Goal: Task Accomplishment & Management: Complete application form

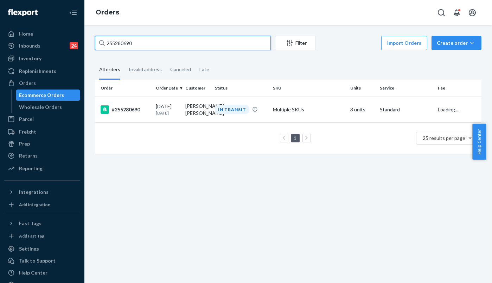
drag, startPoint x: 157, startPoint y: 39, endPoint x: 81, endPoint y: 40, distance: 76.0
click at [81, 40] on div "Home Inbounds 24 Shipping Plans Problems 24 Inventory Products Replenishments O…" at bounding box center [246, 141] width 492 height 283
type input "255194157"
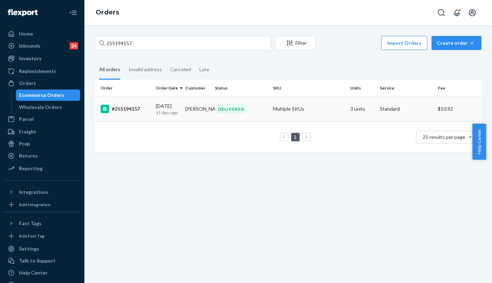
click at [122, 114] on td "#255194157" at bounding box center [124, 108] width 58 height 25
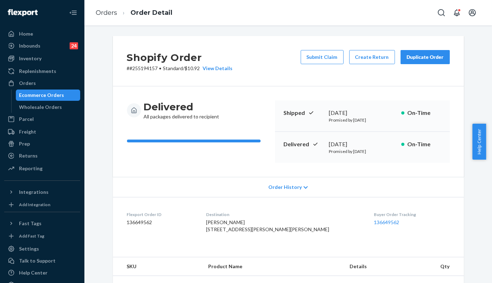
click at [279, 187] on span "Order History" at bounding box center [284, 186] width 33 height 7
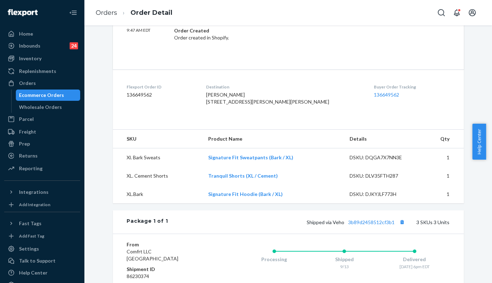
scroll to position [391, 0]
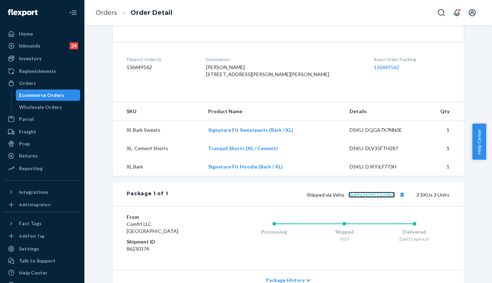
click at [357, 197] on link "3b89d2458512cf3b1" at bounding box center [372, 194] width 46 height 6
click at [101, 15] on link "Orders" at bounding box center [106, 13] width 21 height 8
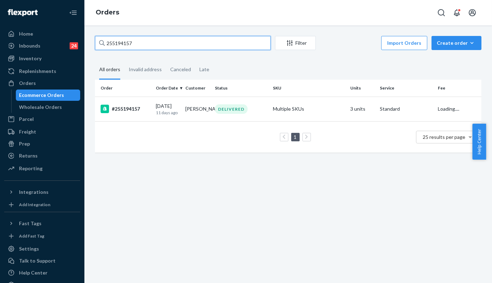
drag, startPoint x: 144, startPoint y: 48, endPoint x: 78, endPoint y: 43, distance: 65.6
click at [78, 43] on div "Home Inbounds 24 Shipping Plans Problems 24 Inventory Products Replenishments O…" at bounding box center [246, 141] width 492 height 283
paste input "28892"
type input "255288927"
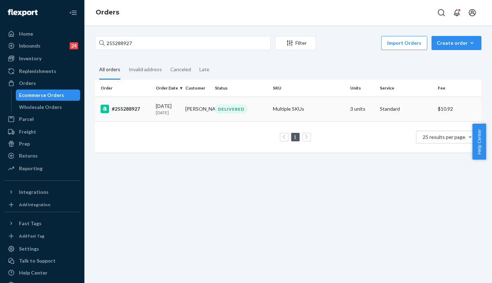
click at [118, 108] on div "#255288927" at bounding box center [126, 108] width 50 height 8
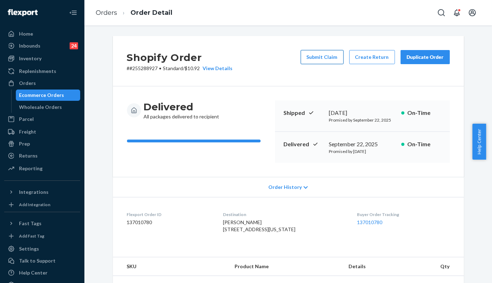
click at [332, 60] on button "Submit Claim" at bounding box center [322, 57] width 43 height 14
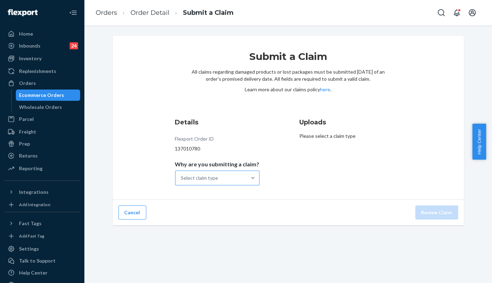
click at [204, 174] on div "Select claim type" at bounding box center [199, 177] width 37 height 7
click at [182, 174] on input "Why are you submitting a claim? Select claim type" at bounding box center [181, 177] width 1 height 7
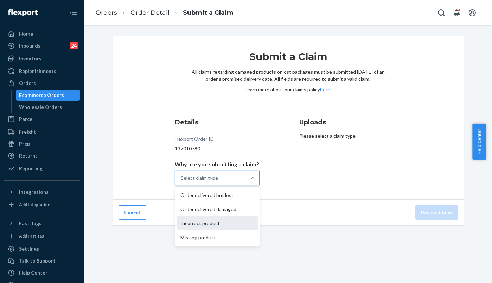
click at [200, 221] on div "Incorrect product" at bounding box center [218, 223] width 82 height 14
click at [182, 181] on input "Why are you submitting a claim? option Incorrect product focused, 0 of 4. 4 res…" at bounding box center [181, 177] width 1 height 7
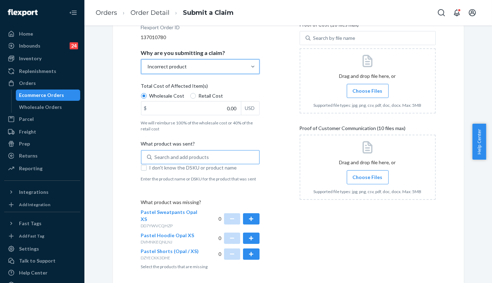
scroll to position [117, 0]
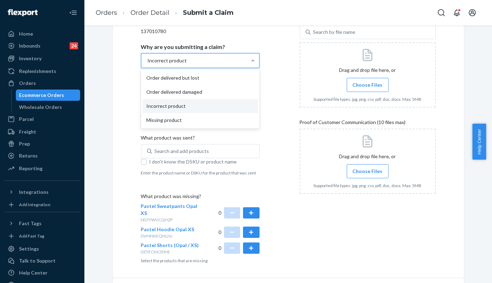
click at [181, 60] on div "Incorrect product" at bounding box center [167, 60] width 39 height 7
click at [148, 60] on input "Why are you submitting a claim? option Incorrect product, selected. option Inco…" at bounding box center [147, 60] width 1 height 7
click at [168, 117] on div "Missing product" at bounding box center [200, 120] width 116 height 14
click at [148, 64] on input "Why are you submitting a claim? option Incorrect product, selected. option Miss…" at bounding box center [147, 60] width 1 height 7
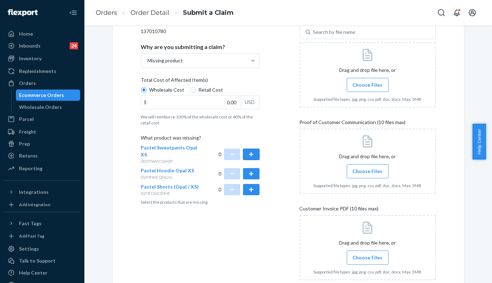
click at [243, 148] on button "button" at bounding box center [251, 153] width 16 height 11
click at [246, 168] on button "button" at bounding box center [251, 173] width 16 height 11
click at [251, 184] on button "button" at bounding box center [251, 189] width 16 height 11
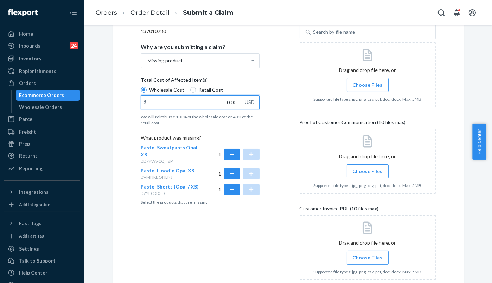
click at [212, 104] on input "0.00" at bounding box center [191, 101] width 100 height 13
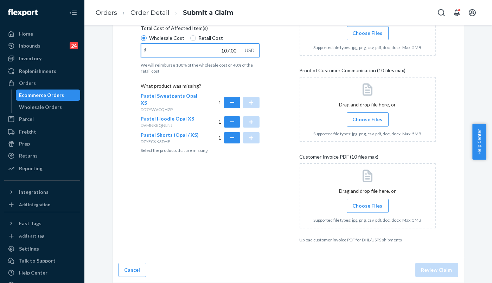
type input "107.00"
click at [368, 209] on input "Choose Files" at bounding box center [368, 206] width 0 height 8
click at [365, 208] on span "Choose Files" at bounding box center [368, 205] width 30 height 7
click at [368, 208] on input "Choose Files" at bounding box center [368, 206] width 0 height 8
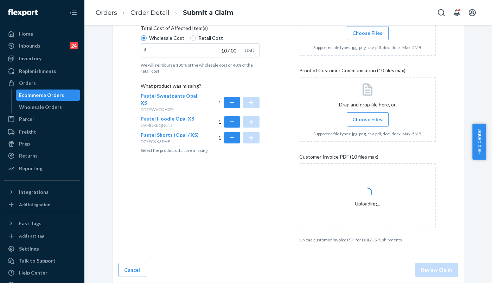
scroll to position [129, 0]
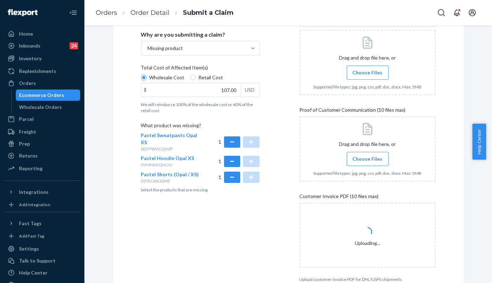
click at [368, 71] on input "Choose Files" at bounding box center [368, 73] width 0 height 8
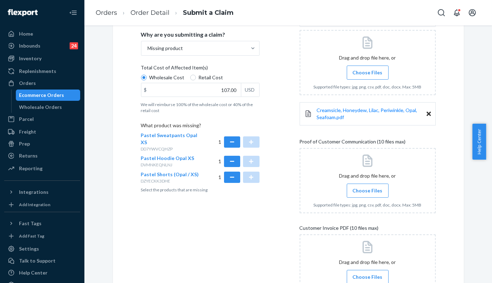
click at [367, 191] on span "Choose Files" at bounding box center [368, 190] width 30 height 7
click at [368, 191] on input "Choose Files" at bounding box center [368, 190] width 0 height 8
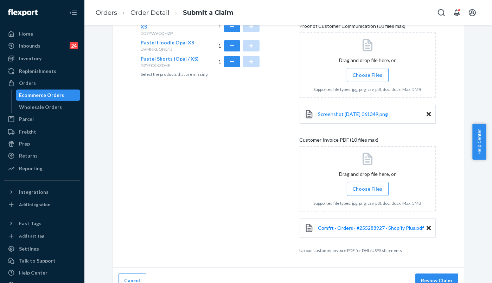
scroll to position [255, 0]
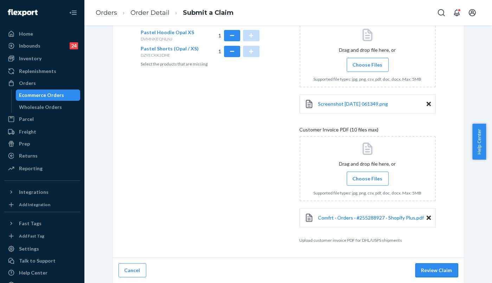
click at [438, 272] on button "Review Claim" at bounding box center [437, 270] width 43 height 14
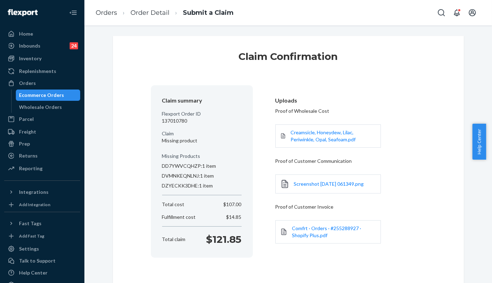
scroll to position [36, 0]
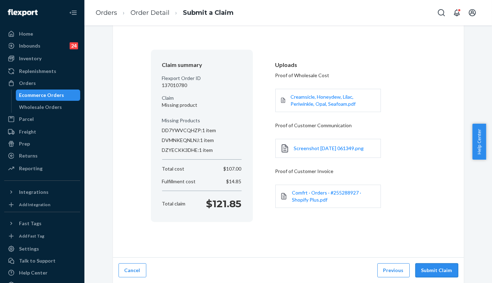
click at [432, 269] on button "Submit Claim" at bounding box center [437, 270] width 43 height 14
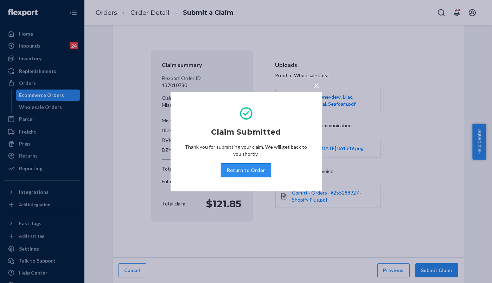
click at [248, 170] on button "Return to Order" at bounding box center [246, 170] width 50 height 14
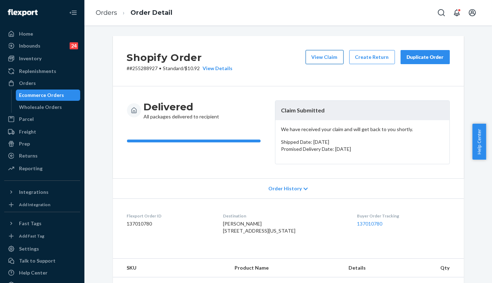
click at [315, 57] on button "View Claim" at bounding box center [325, 57] width 38 height 14
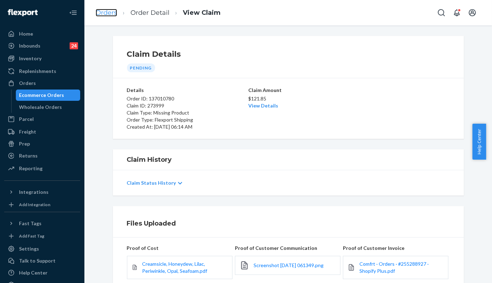
click at [107, 11] on link "Orders" at bounding box center [106, 13] width 21 height 8
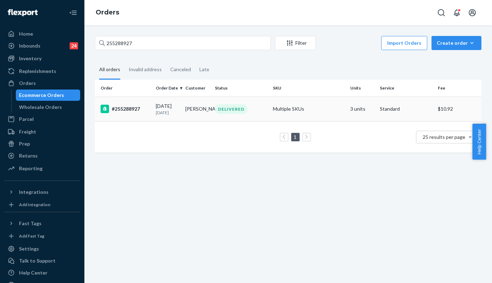
click at [135, 109] on div "#255288927" at bounding box center [126, 108] width 50 height 8
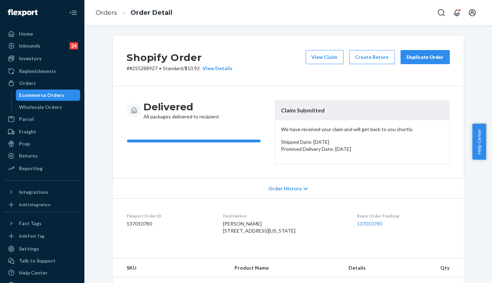
click at [413, 56] on div "Duplicate Order" at bounding box center [425, 56] width 37 height 7
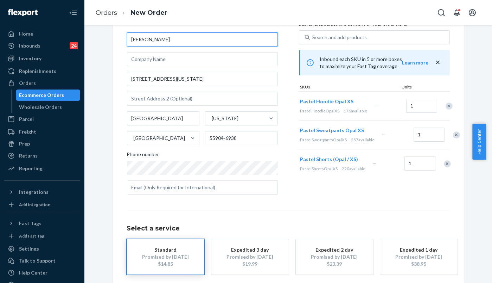
scroll to position [73, 0]
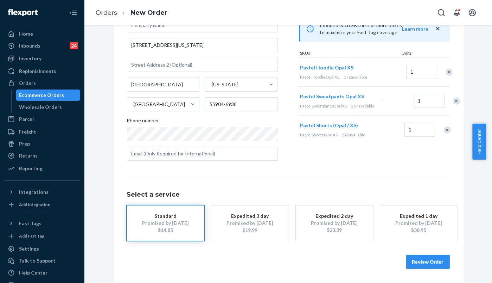
click at [444, 262] on button "Review Order" at bounding box center [428, 261] width 44 height 14
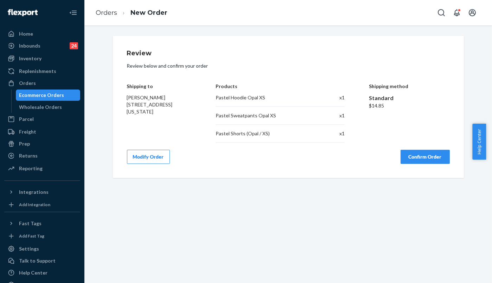
scroll to position [0, 0]
click at [424, 156] on button "Confirm Order" at bounding box center [425, 157] width 49 height 14
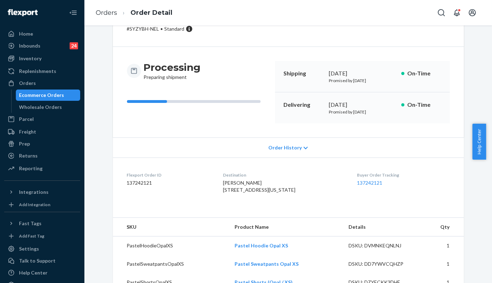
scroll to position [70, 0]
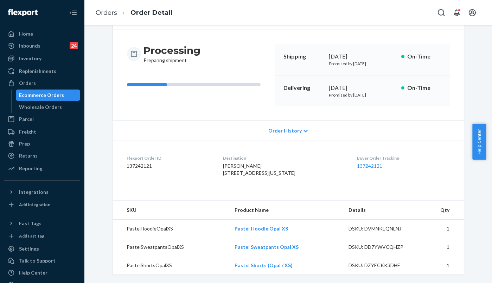
click at [226, 163] on span "Asma Gamam 4870 Maine Ave SE Apt 120 Rochester, MN 55904-6938 US" at bounding box center [259, 169] width 72 height 13
copy span "Asma Gamam"
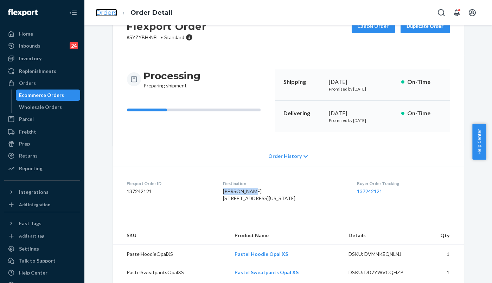
click at [98, 13] on link "Orders" at bounding box center [106, 13] width 21 height 8
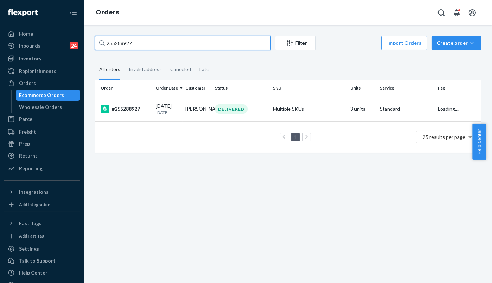
drag, startPoint x: 148, startPoint y: 46, endPoint x: 100, endPoint y: 42, distance: 48.4
click at [100, 42] on div "255288927" at bounding box center [183, 43] width 176 height 14
paste input "123914"
type input "255123914"
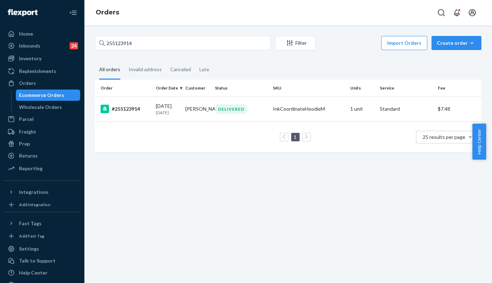
click at [133, 106] on div "#255123914" at bounding box center [126, 108] width 50 height 8
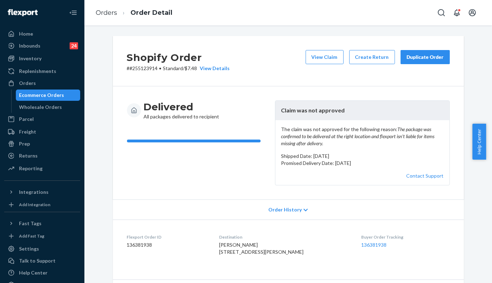
click at [235, 247] on span "Jack Briguglio 3521 Courtney Ln Bethpage, NY 11714-3307 US" at bounding box center [261, 247] width 84 height 13
click at [234, 249] on span "Jack Briguglio 3521 Courtney Ln Bethpage, NY 11714-3307 US" at bounding box center [261, 247] width 84 height 13
copy span "Jack Briguglio"
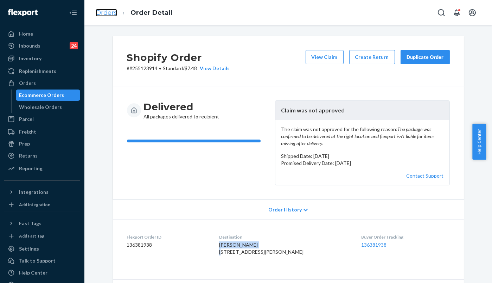
click at [101, 11] on link "Orders" at bounding box center [106, 13] width 21 height 8
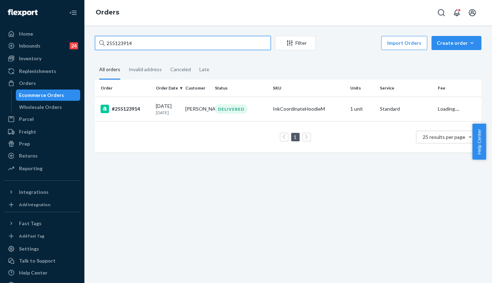
drag, startPoint x: 138, startPoint y: 40, endPoint x: 95, endPoint y: 37, distance: 43.4
click at [95, 37] on input "255123914" at bounding box center [183, 43] width 176 height 14
paste input "Jack Briguglio"
type input "Jack Briguglio"
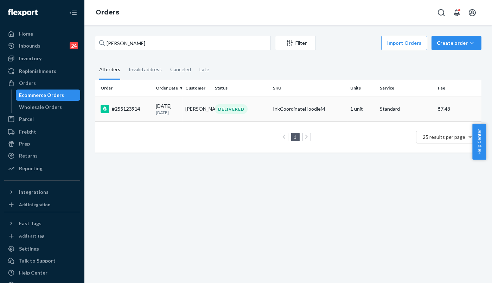
click at [132, 108] on div "#255123914" at bounding box center [126, 108] width 50 height 8
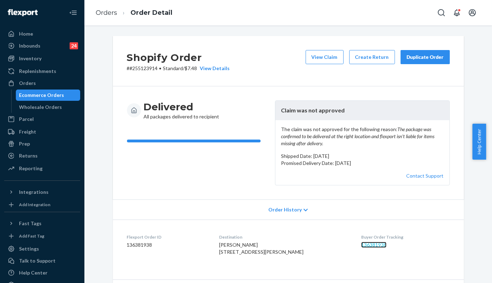
click at [366, 247] on link "136381938" at bounding box center [373, 244] width 25 height 6
click at [421, 63] on button "Duplicate Order" at bounding box center [425, 57] width 49 height 14
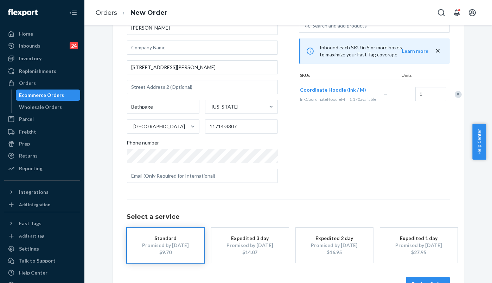
scroll to position [73, 0]
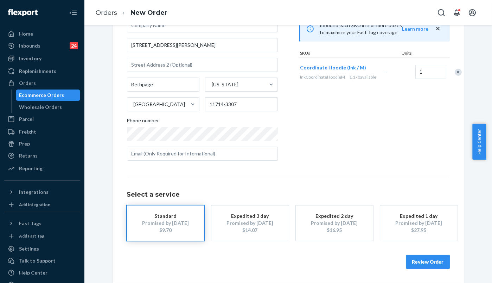
click at [422, 259] on button "Review Order" at bounding box center [428, 261] width 44 height 14
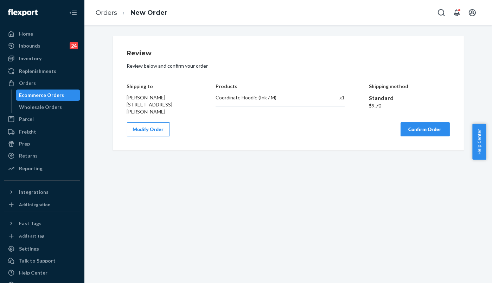
scroll to position [0, 0]
click at [418, 131] on button "Confirm Order" at bounding box center [425, 129] width 49 height 14
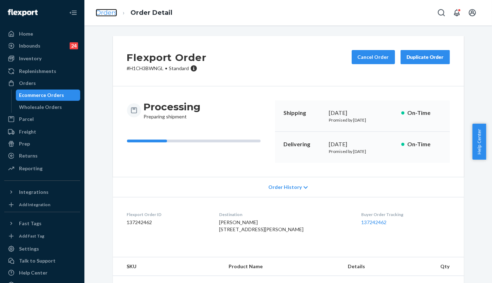
click at [106, 12] on link "Orders" at bounding box center [106, 13] width 21 height 8
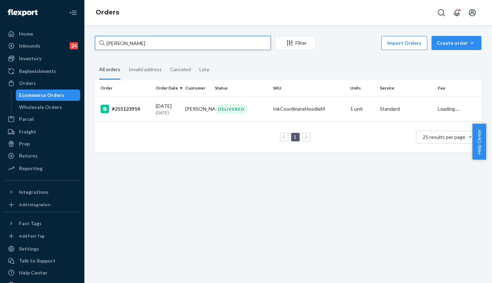
drag, startPoint x: 118, startPoint y: 43, endPoint x: 91, endPoint y: 39, distance: 27.0
click at [91, 39] on div "Jack Briguglio Filter Import Orders Create order Ecommerce order Removal order …" at bounding box center [288, 97] width 397 height 123
paste input "255152625"
type input "255152625"
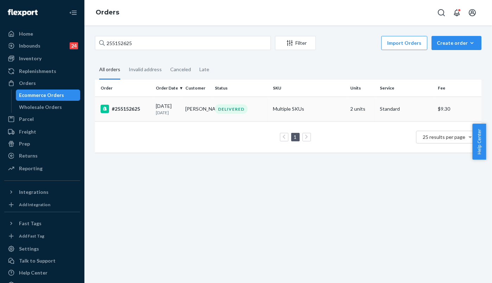
click at [134, 108] on div "#255152625" at bounding box center [126, 108] width 50 height 8
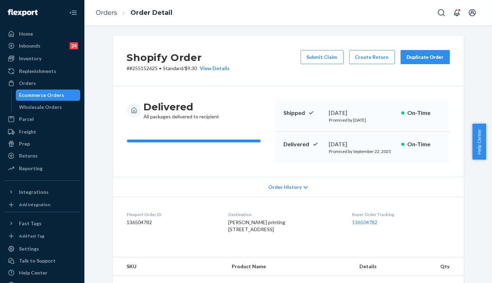
click at [420, 59] on div "Duplicate Order" at bounding box center [425, 56] width 37 height 7
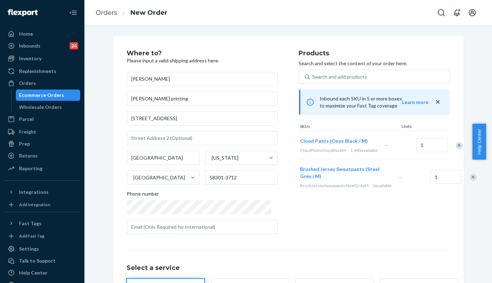
click at [456, 147] on div "Remove Item" at bounding box center [459, 145] width 7 height 7
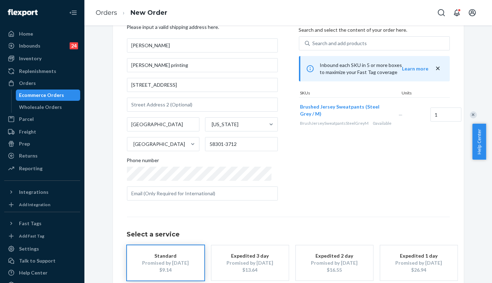
scroll to position [73, 0]
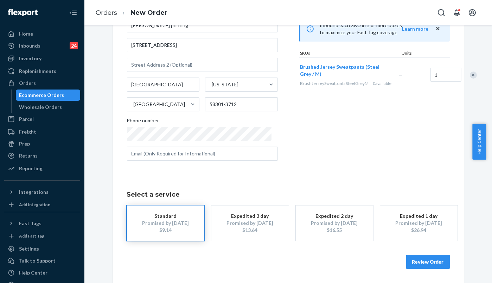
click at [431, 262] on button "Review Order" at bounding box center [428, 261] width 44 height 14
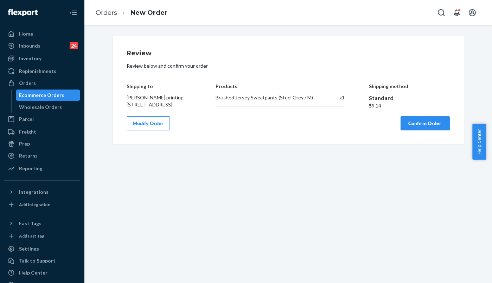
scroll to position [0, 0]
click at [424, 130] on button "Confirm Order" at bounding box center [425, 123] width 49 height 14
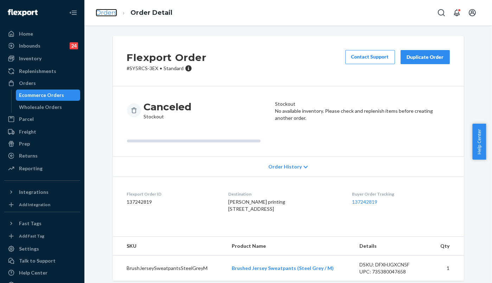
click at [104, 9] on link "Orders" at bounding box center [106, 13] width 21 height 8
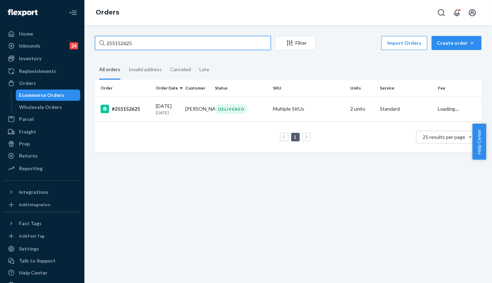
drag, startPoint x: 165, startPoint y: 42, endPoint x: 87, endPoint y: 43, distance: 77.8
click at [87, 43] on div "255152625 Filter Import Orders Create order Ecommerce order Removal order All o…" at bounding box center [288, 153] width 408 height 257
paste input "067424"
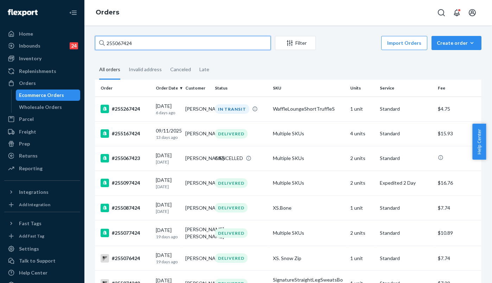
click at [149, 40] on input "255067424" at bounding box center [183, 43] width 176 height 14
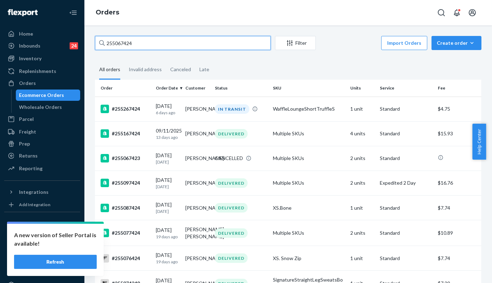
drag, startPoint x: 146, startPoint y: 43, endPoint x: 102, endPoint y: 40, distance: 44.1
paste input "252571"
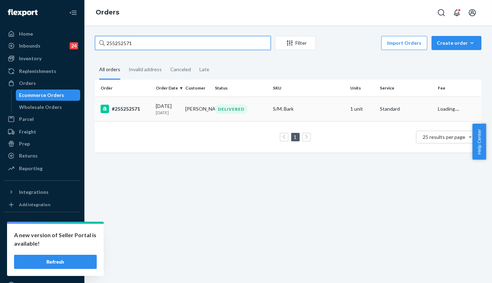
type input "255252571"
click at [125, 113] on div "#255252571" at bounding box center [126, 108] width 50 height 8
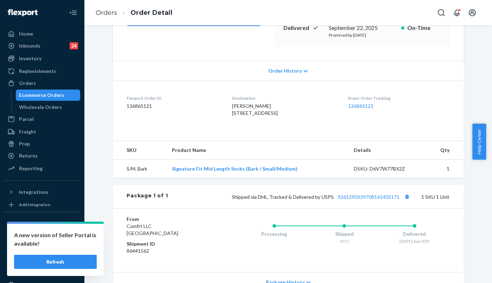
scroll to position [117, 0]
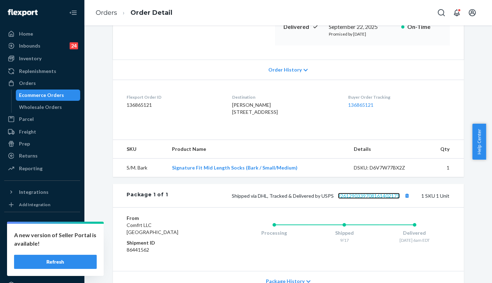
click at [372, 198] on link "9261290339708161402171" at bounding box center [369, 195] width 62 height 6
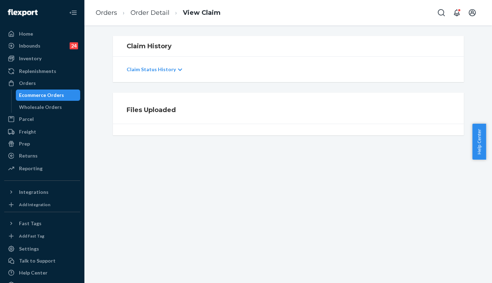
click at [163, 68] on p "Claim Status History" at bounding box center [151, 69] width 49 height 7
